Goal: Information Seeking & Learning: Learn about a topic

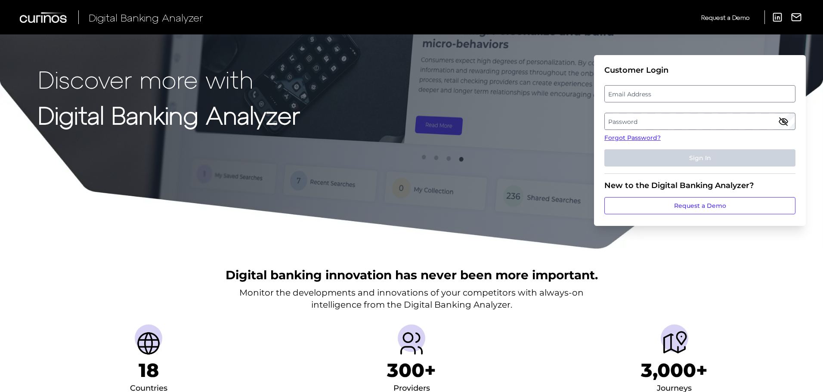
click at [672, 92] on label "Email Address" at bounding box center [700, 94] width 190 height 16
click at [672, 92] on input "email" at bounding box center [700, 93] width 191 height 17
type input "[EMAIL_ADDRESS][DOMAIN_NAME]"
click at [642, 123] on label "Password" at bounding box center [700, 122] width 190 height 16
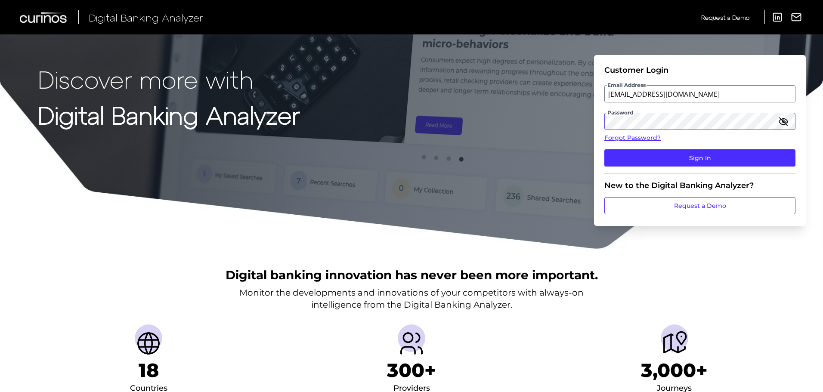
click at [605, 149] on button "Sign In" at bounding box center [700, 157] width 191 height 17
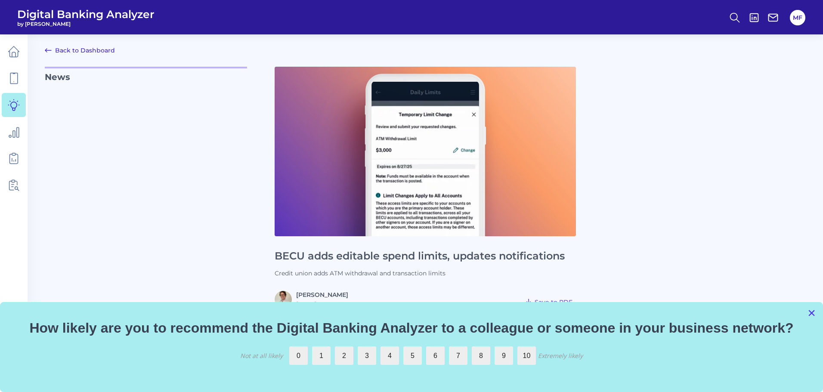
click at [812, 311] on button "×" at bounding box center [812, 313] width 8 height 14
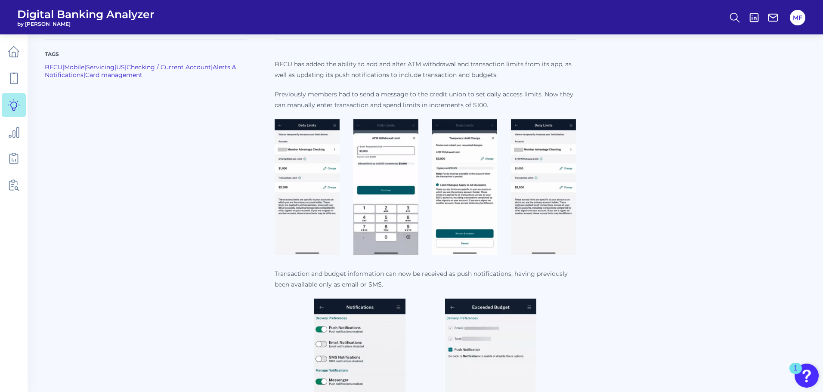
scroll to position [287, 0]
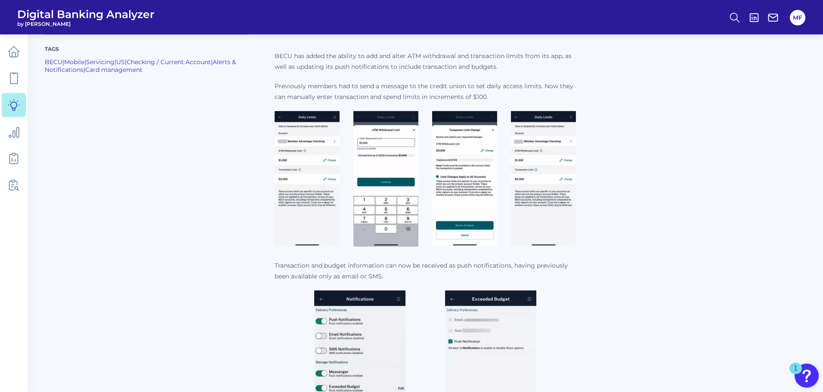
click at [310, 158] on img at bounding box center [307, 179] width 65 height 136
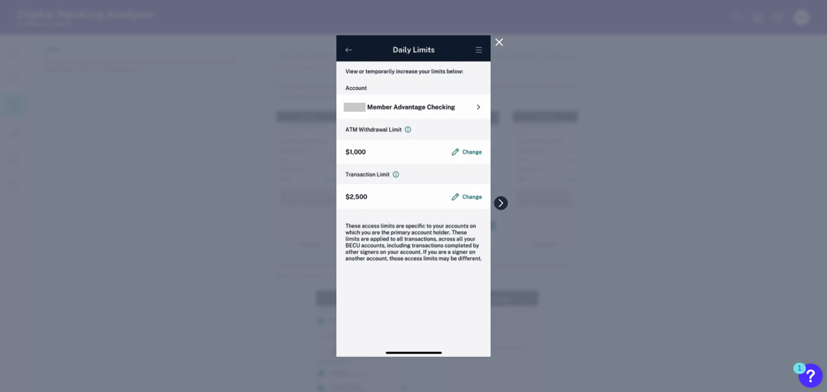
click at [501, 205] on icon at bounding box center [500, 202] width 3 height 7
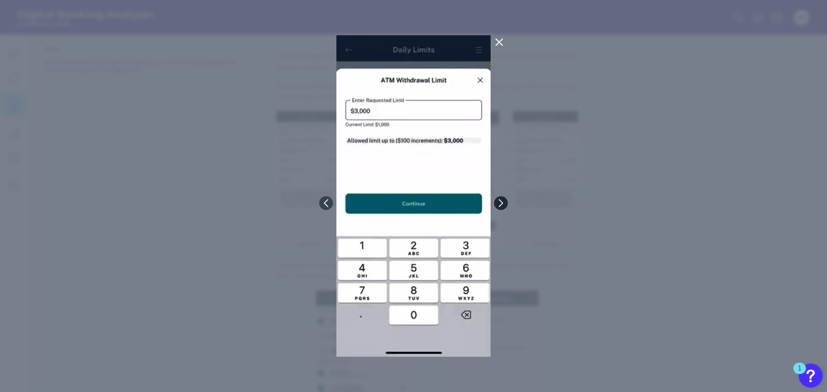
click at [501, 205] on icon at bounding box center [500, 202] width 3 height 7
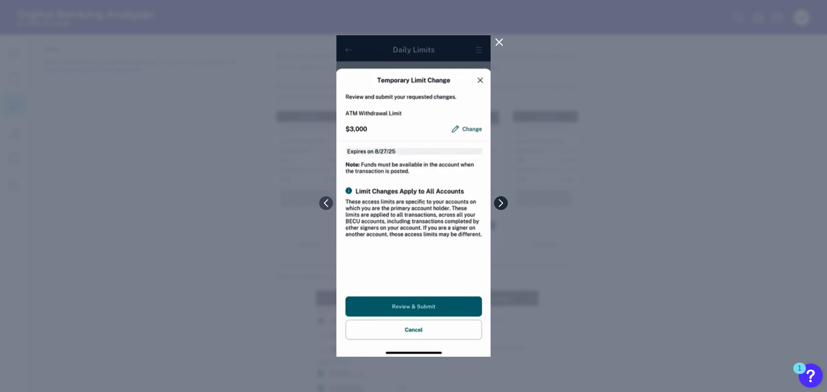
click at [501, 205] on icon at bounding box center [500, 202] width 3 height 7
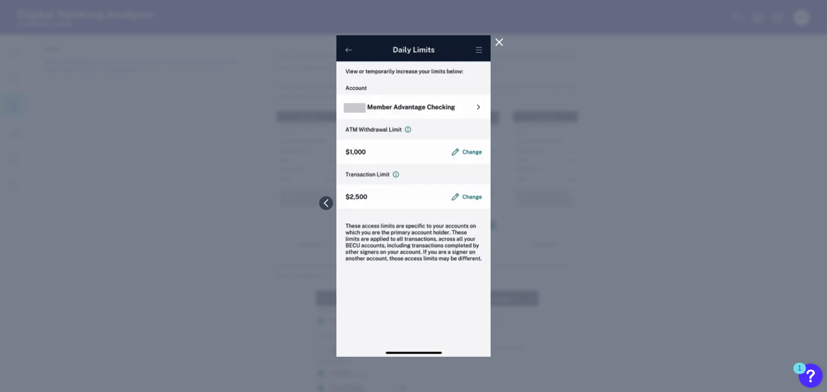
click at [501, 205] on div at bounding box center [413, 196] width 827 height 392
click at [500, 46] on icon at bounding box center [499, 42] width 10 height 10
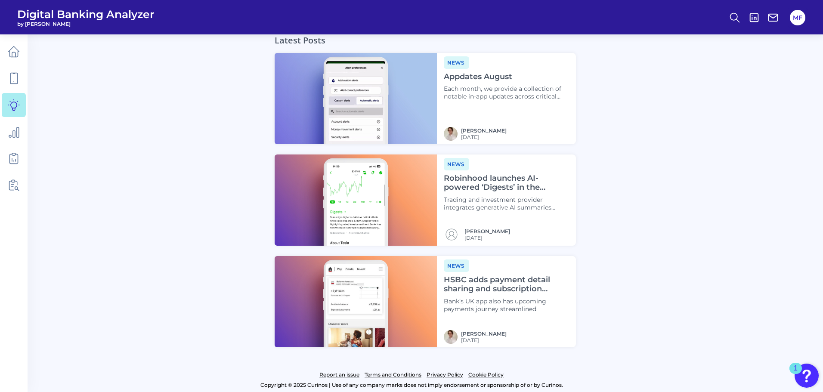
scroll to position [836, 0]
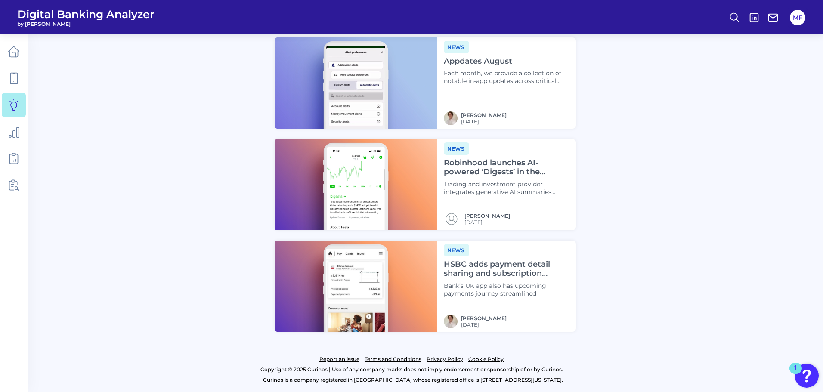
click at [506, 270] on h4 "HSBC adds payment detail sharing and subscription insights" at bounding box center [506, 269] width 125 height 19
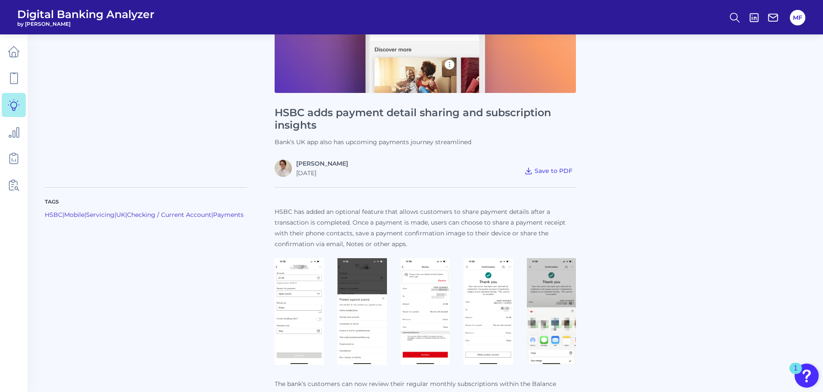
scroll to position [287, 0]
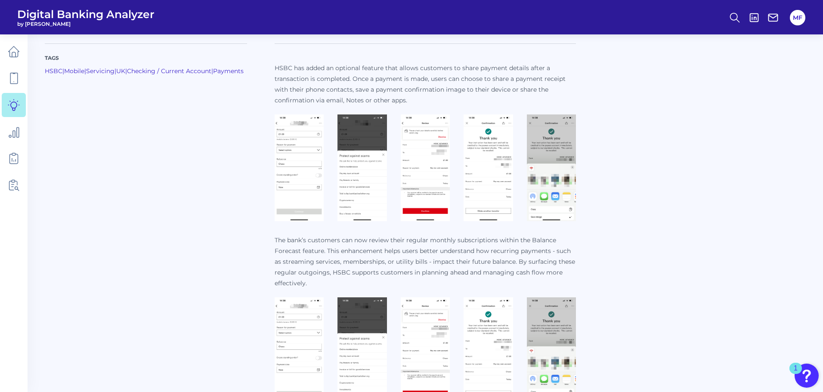
click at [763, 190] on div "Tags HSBC | Mobile | Servicing | [GEOGRAPHIC_DATA] | Checking / Current Account…" at bounding box center [425, 318] width 761 height 570
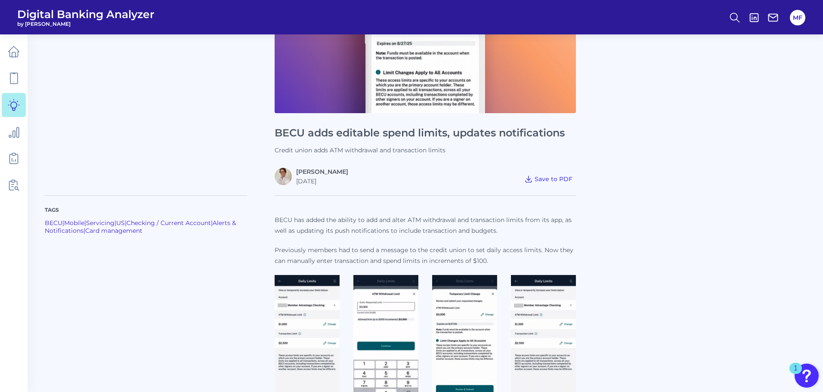
scroll to position [106, 0]
